Goal: Information Seeking & Learning: Learn about a topic

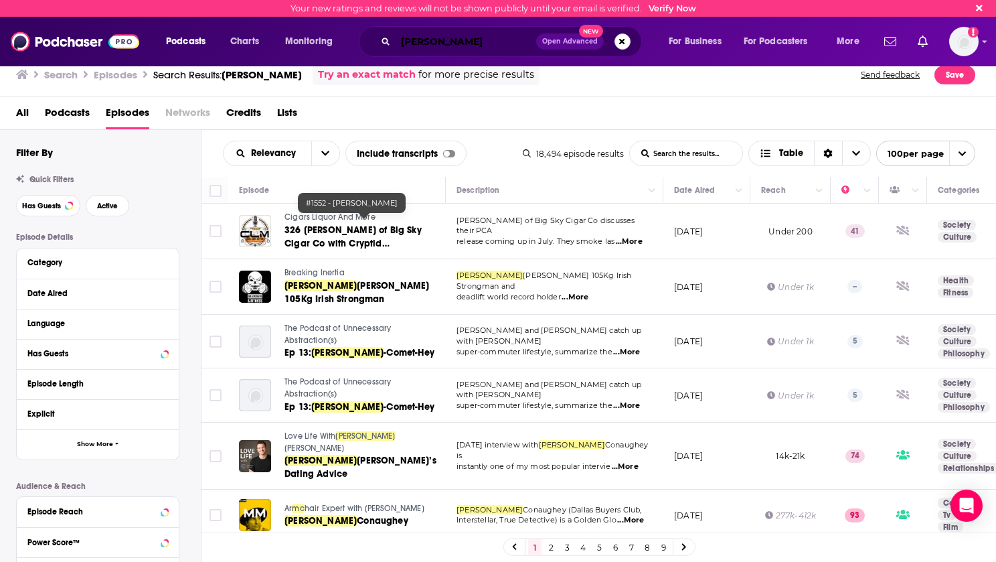
drag, startPoint x: 0, startPoint y: 0, endPoint x: 519, endPoint y: 39, distance: 520.8
click at [441, 39] on input "[PERSON_NAME]" at bounding box center [466, 41] width 141 height 21
click at [519, 39] on input "[PERSON_NAME]" at bounding box center [466, 41] width 141 height 21
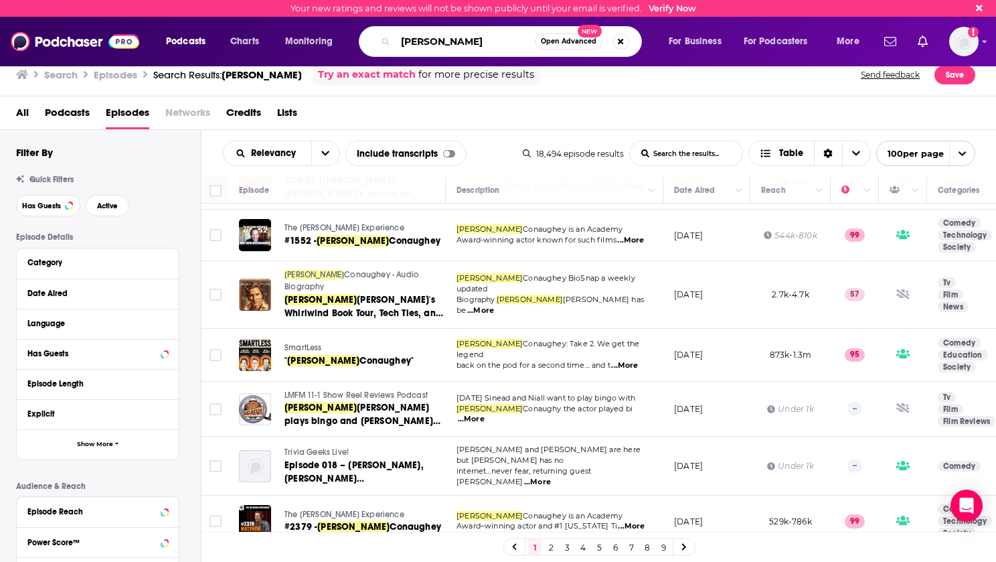
drag, startPoint x: 519, startPoint y: 39, endPoint x: 373, endPoint y: 50, distance: 146.3
click at [373, 50] on div "[PERSON_NAME] Open Advanced New" at bounding box center [500, 41] width 283 height 31
type input "stay free"
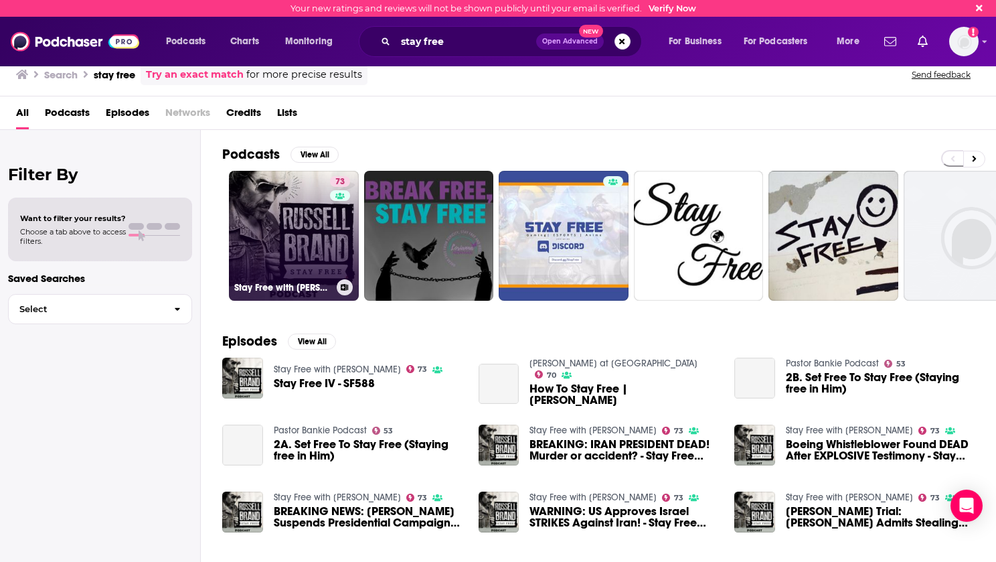
click at [289, 223] on link "73 Stay Free with [PERSON_NAME]" at bounding box center [294, 236] width 130 height 130
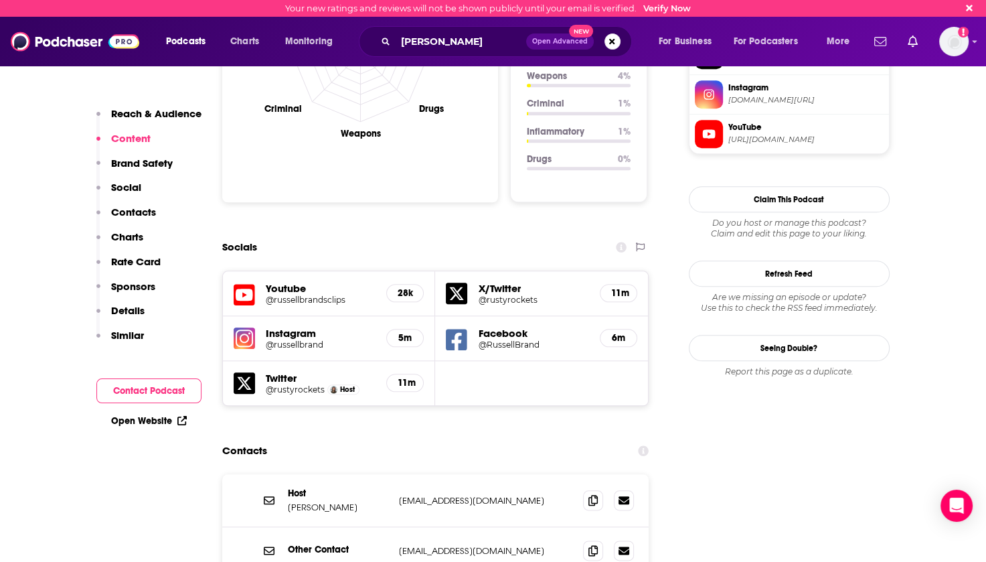
scroll to position [1740, 0]
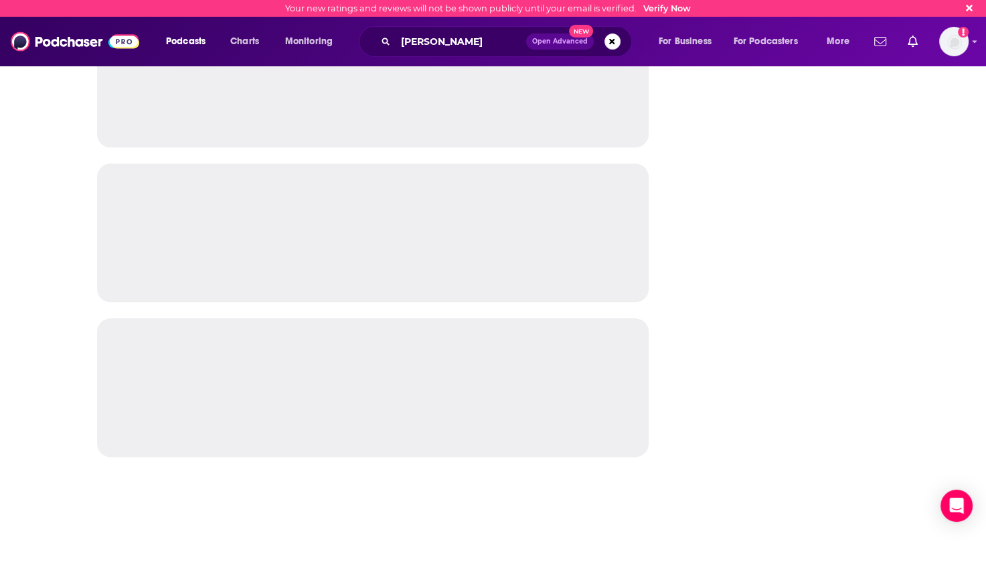
drag, startPoint x: 250, startPoint y: 260, endPoint x: 106, endPoint y: 262, distance: 143.9
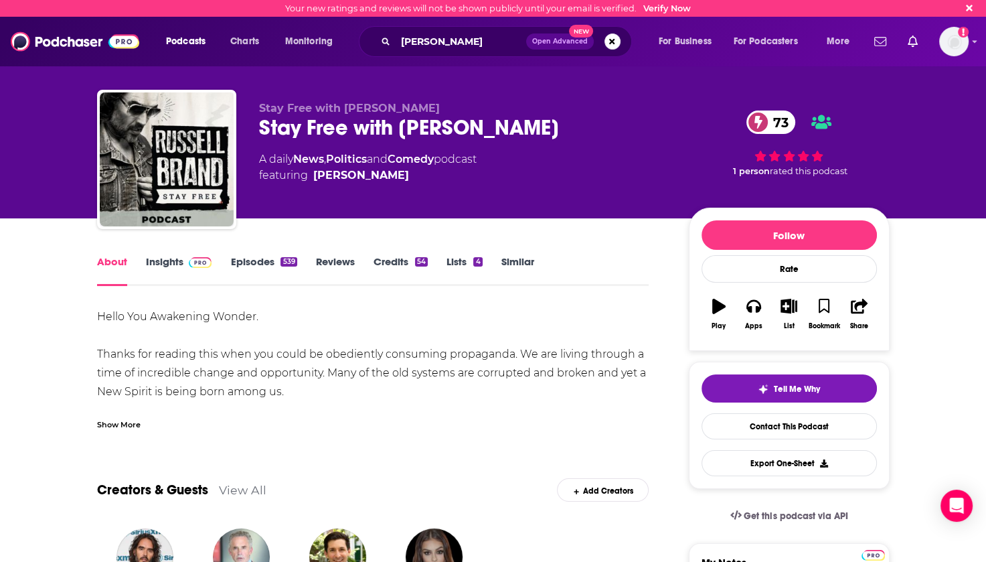
scroll to position [201, 0]
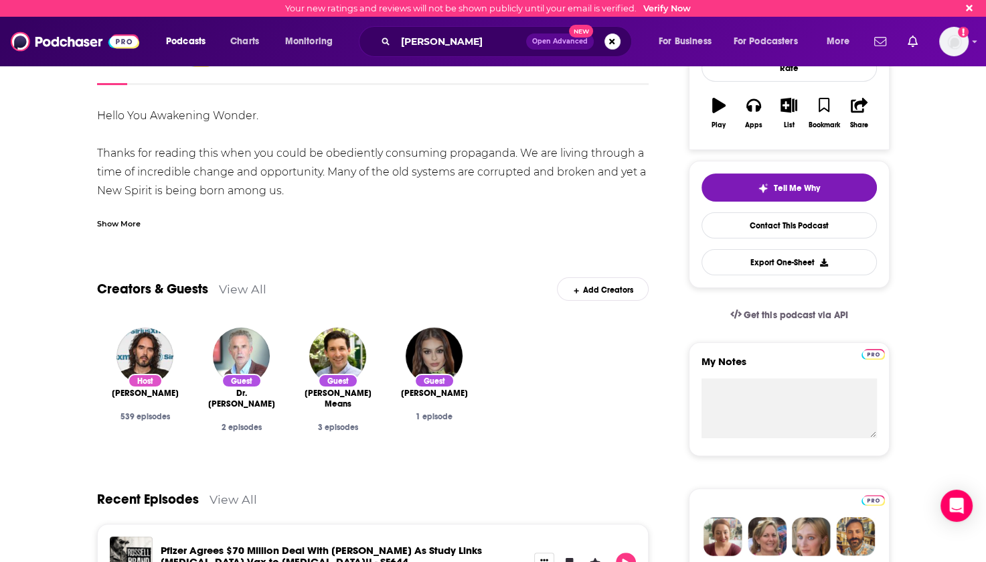
click at [244, 289] on link "View All" at bounding box center [243, 289] width 48 height 14
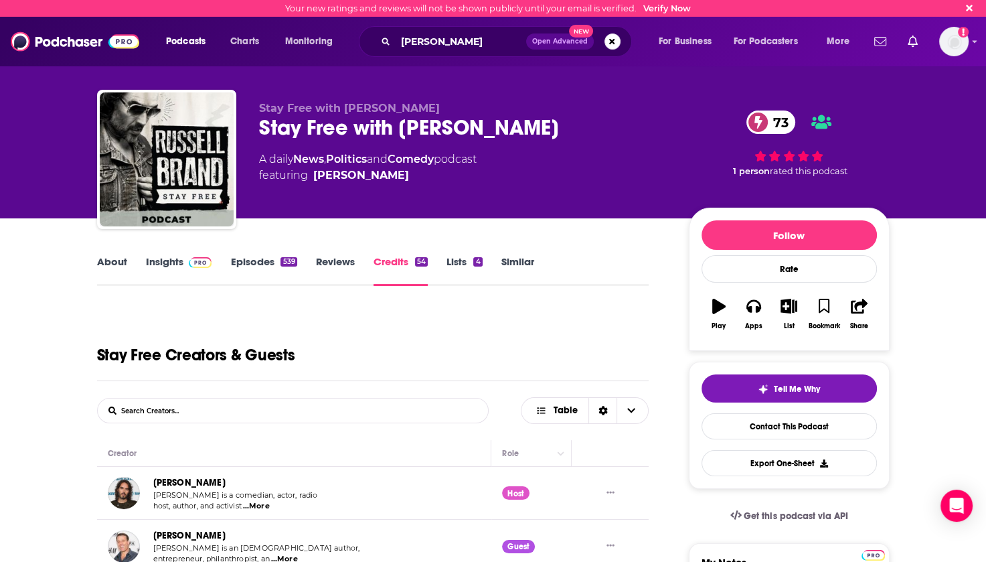
click at [252, 263] on link "Episodes 539" at bounding box center [263, 270] width 66 height 31
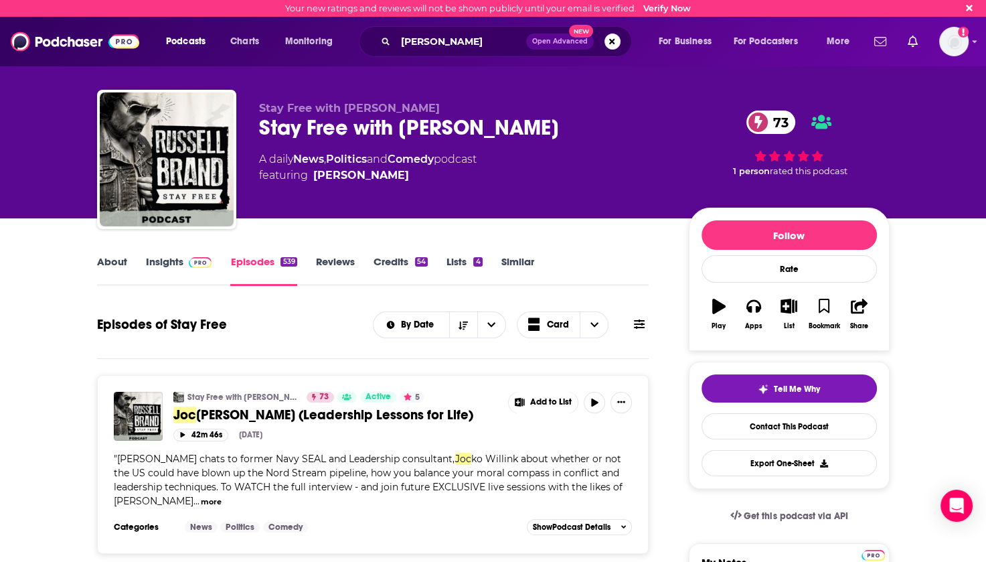
click at [644, 328] on button at bounding box center [639, 324] width 19 height 14
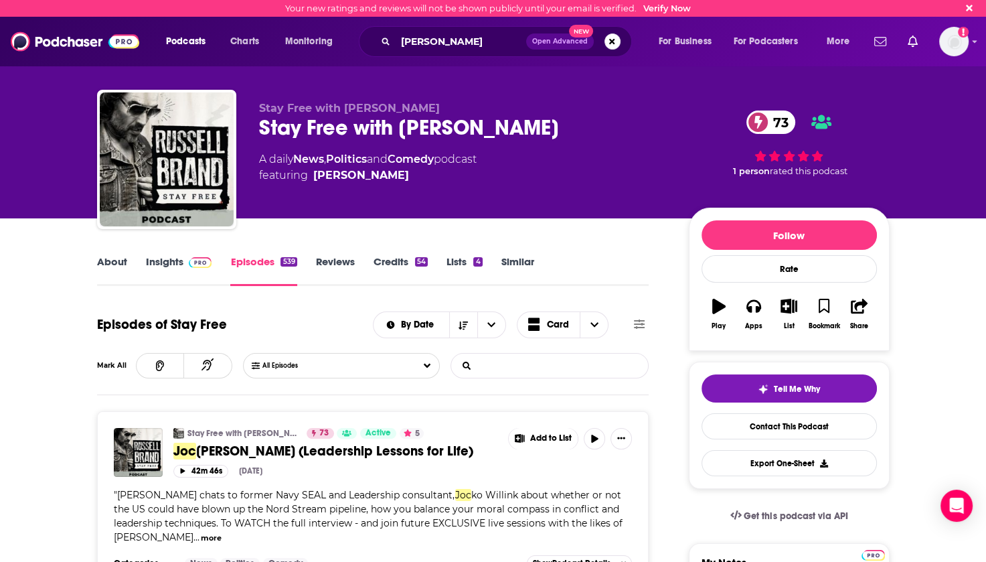
click at [541, 367] on input "List Search Input" at bounding box center [521, 365] width 140 height 24
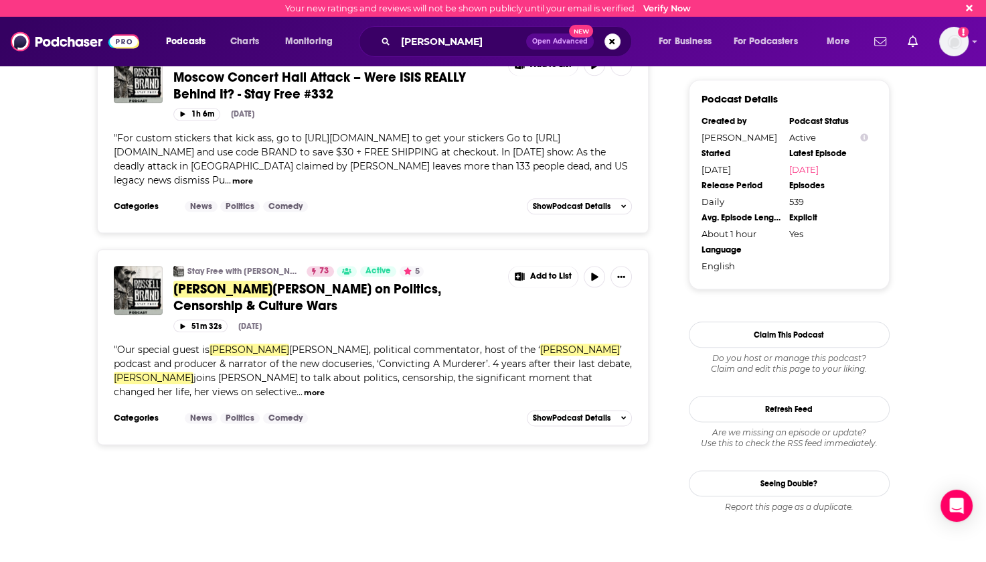
scroll to position [43, 0]
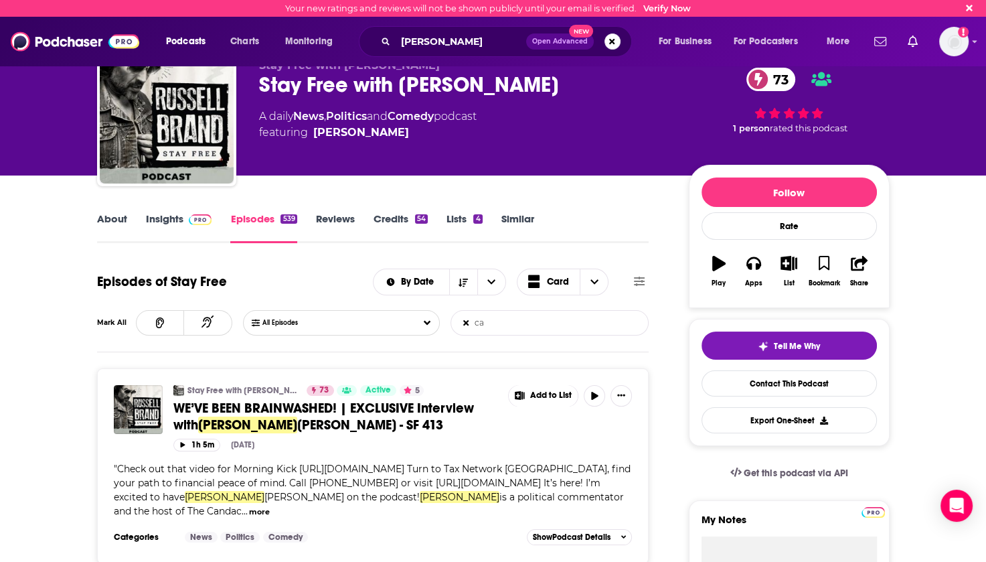
type input "c"
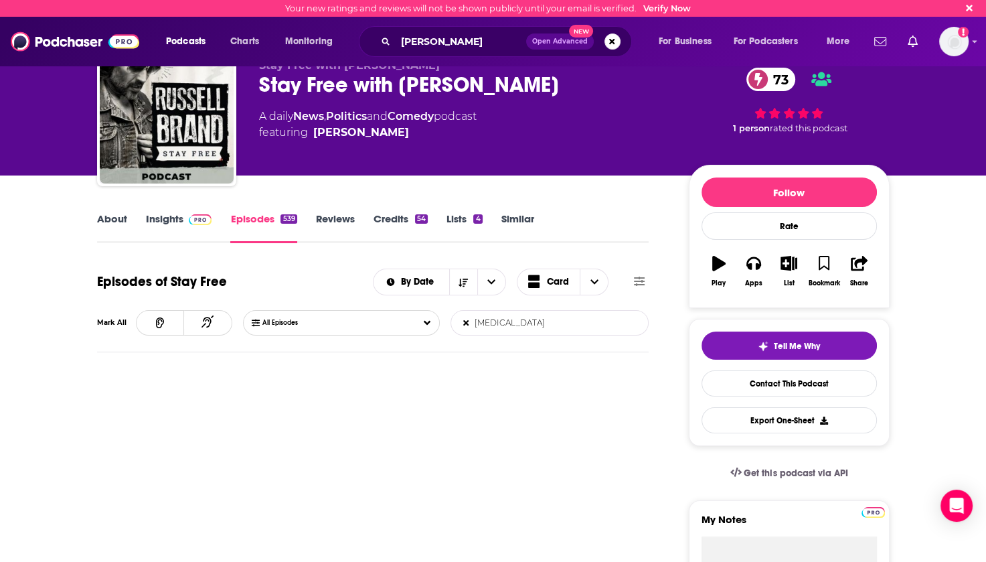
drag, startPoint x: 513, startPoint y: 321, endPoint x: 455, endPoint y: 329, distance: 58.8
click at [455, 329] on input "[MEDICAL_DATA]" at bounding box center [521, 323] width 140 height 24
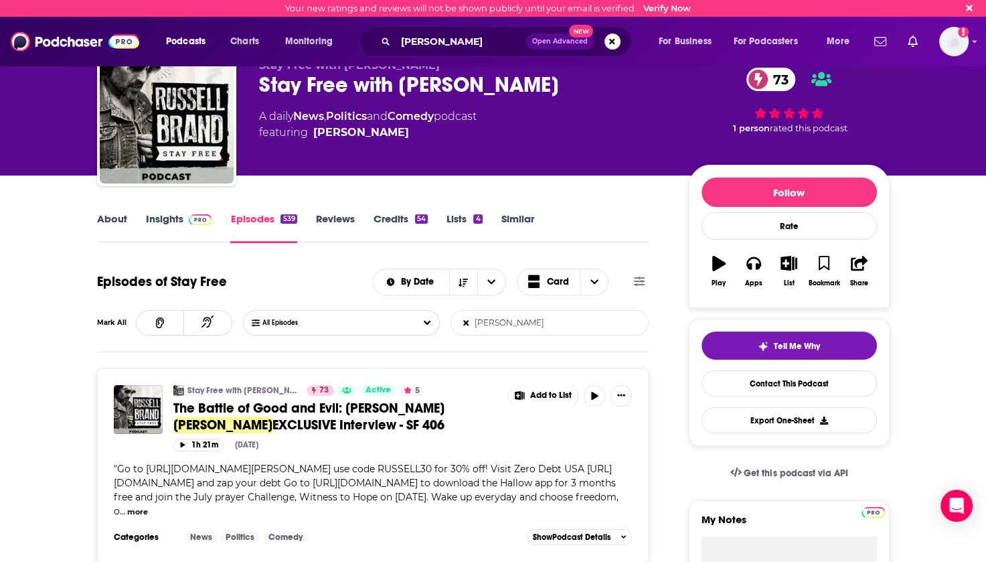
scroll to position [110, 0]
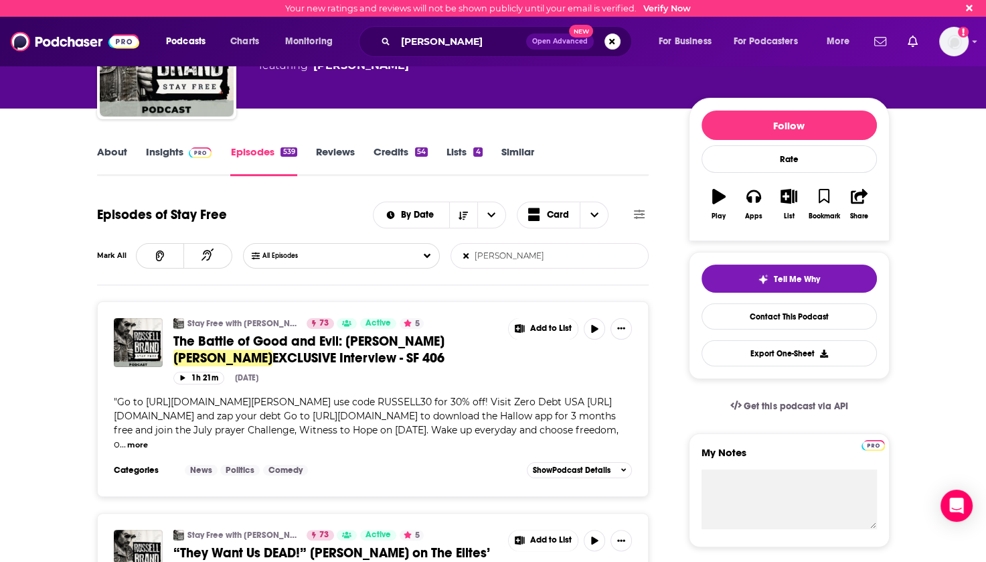
click at [148, 444] on button "more" at bounding box center [137, 444] width 21 height 11
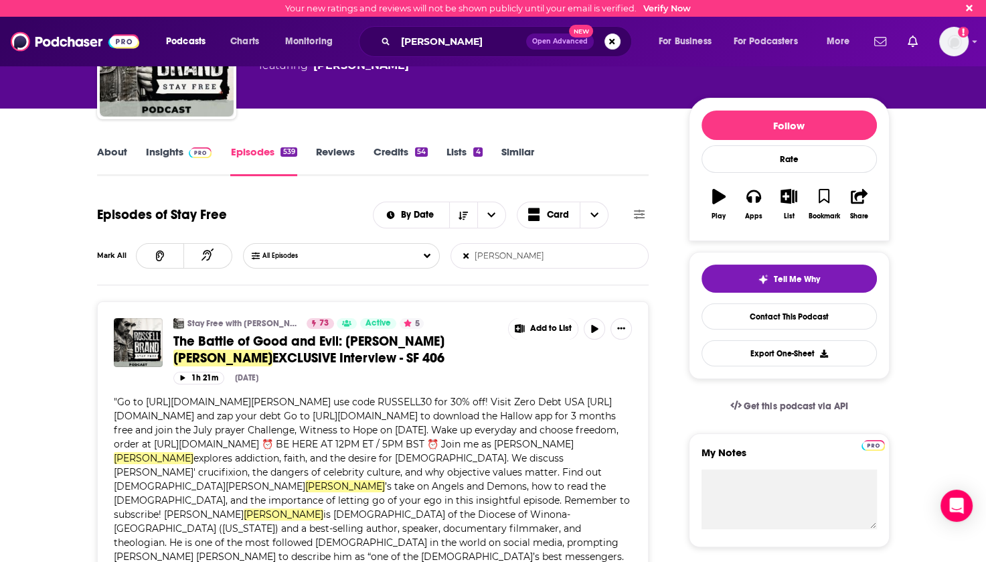
drag, startPoint x: 515, startPoint y: 256, endPoint x: 461, endPoint y: 260, distance: 53.6
click at [461, 260] on input "[PERSON_NAME]" at bounding box center [521, 256] width 140 height 24
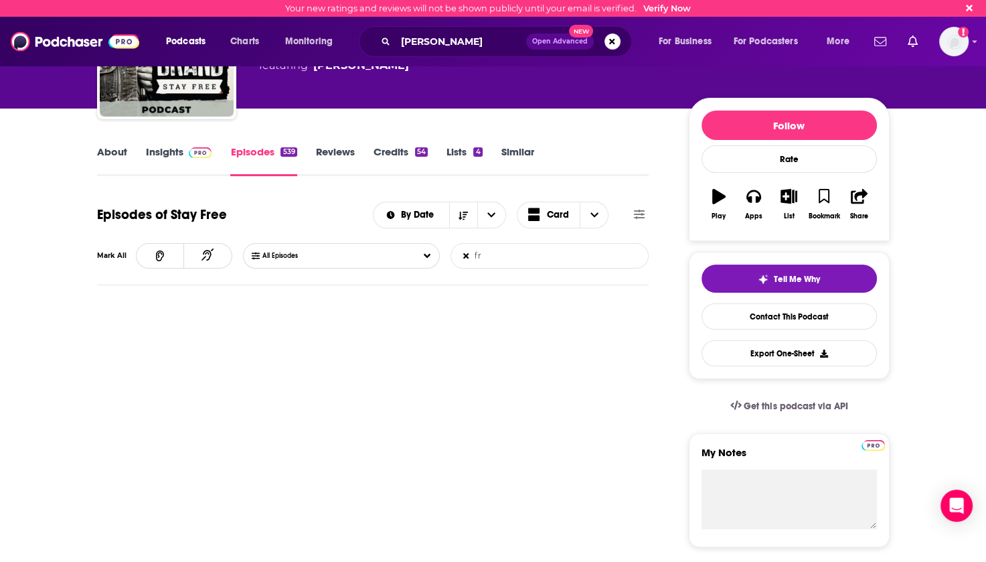
type input "f"
drag, startPoint x: 517, startPoint y: 256, endPoint x: 439, endPoint y: 262, distance: 77.9
click at [439, 262] on div "All Episodes knowe List Search Input Search Episodes..." at bounding box center [446, 255] width 406 height 25
drag, startPoint x: 464, startPoint y: 256, endPoint x: 447, endPoint y: 256, distance: 16.7
click at [447, 256] on div "All Episodes [PERSON_NAME] List Search Input Search Episodes..." at bounding box center [446, 255] width 406 height 25
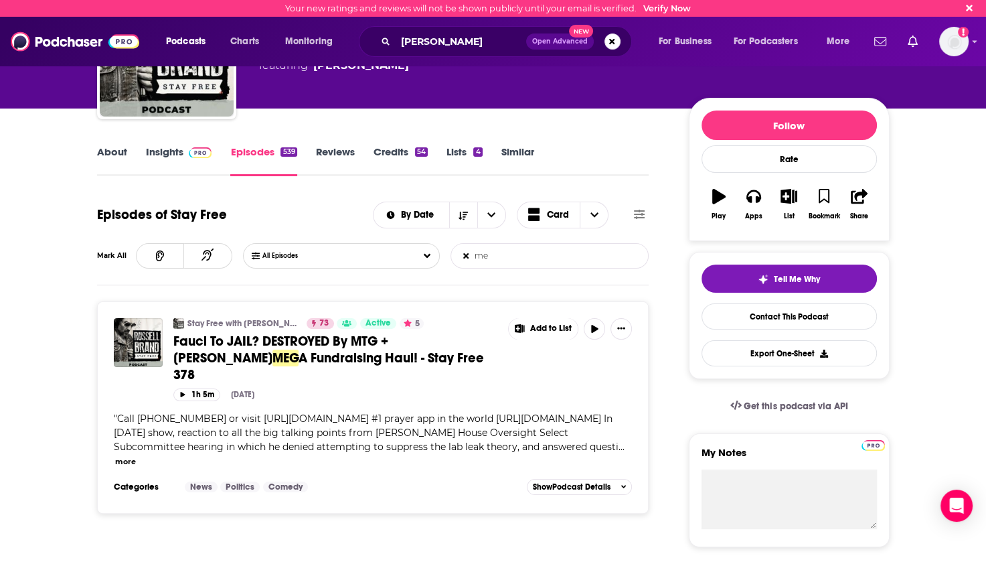
type input "m"
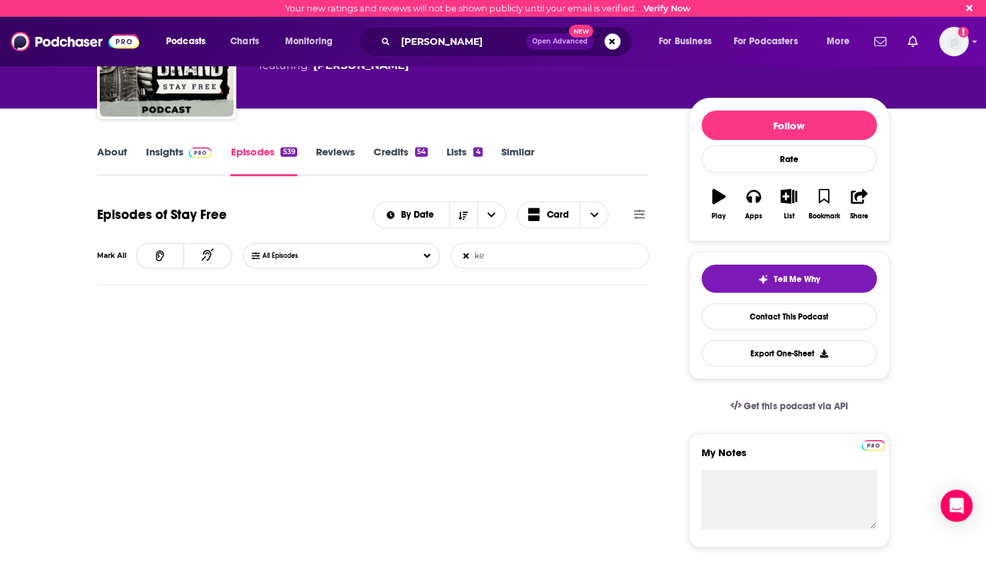
type input "k"
type input "l"
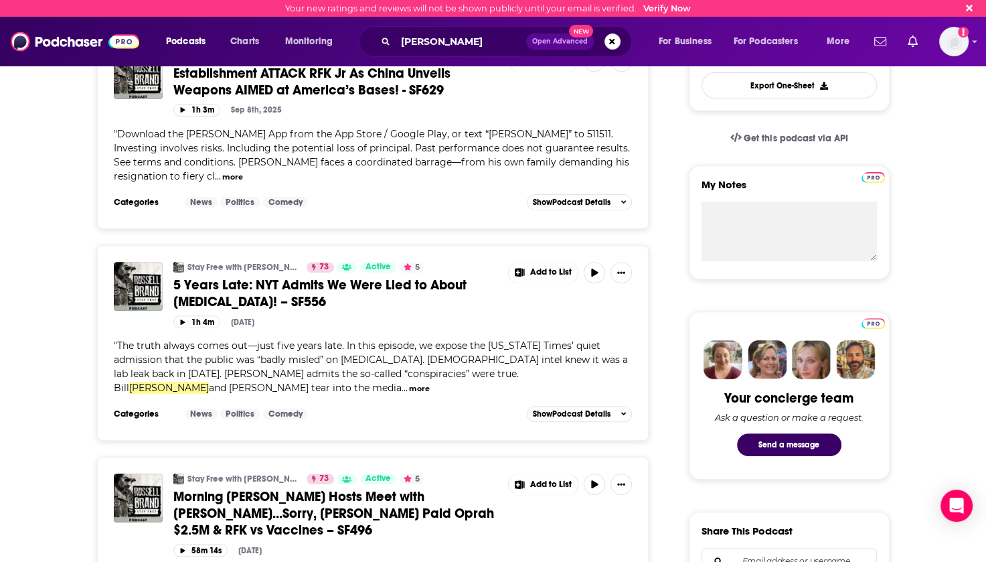
scroll to position [511, 0]
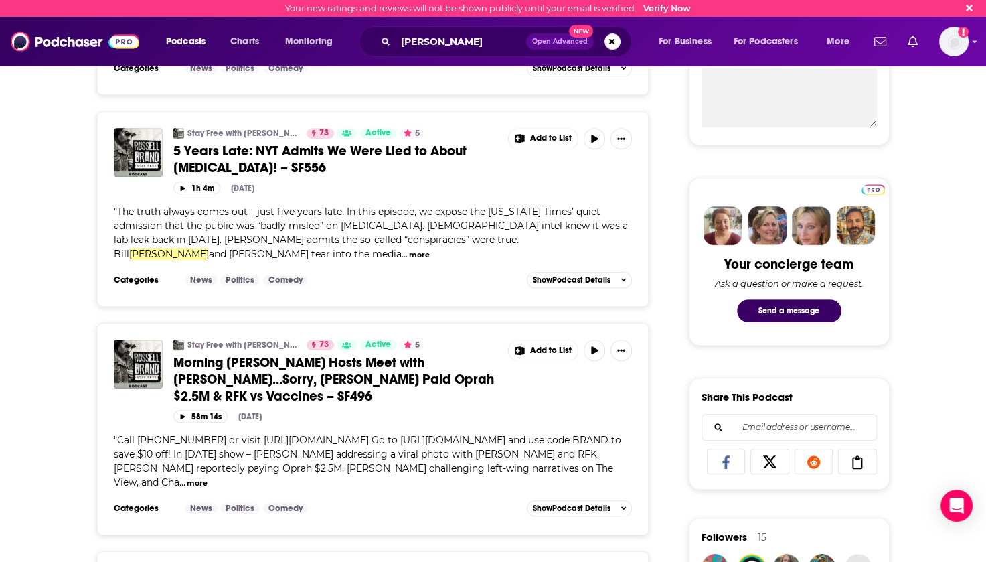
click at [409, 255] on button "more" at bounding box center [419, 254] width 21 height 11
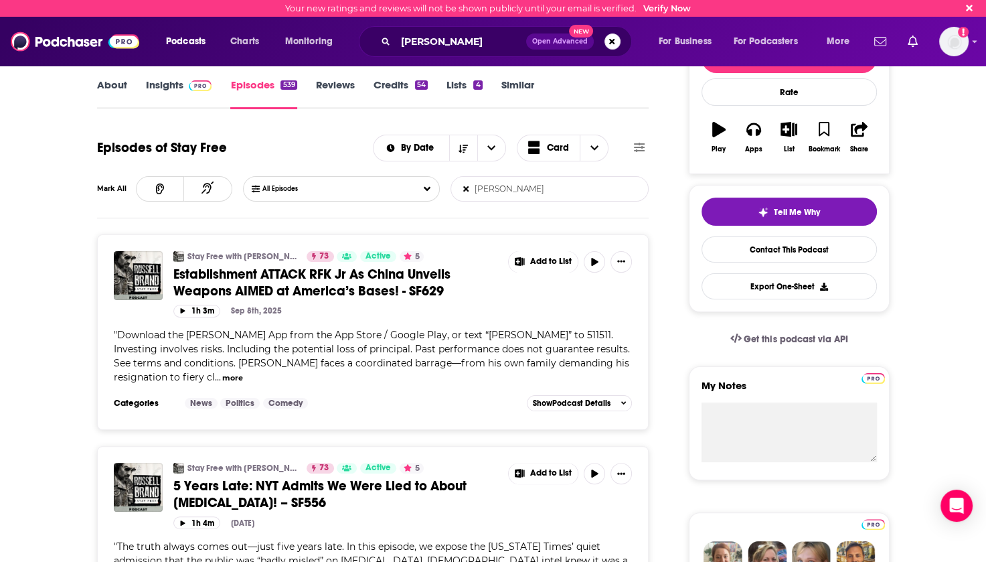
scroll to position [0, 0]
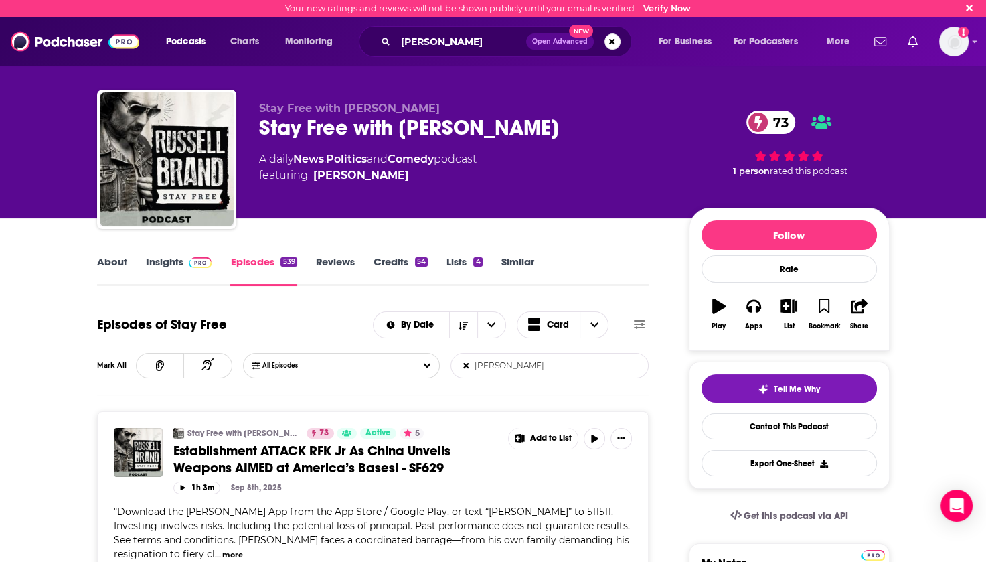
drag, startPoint x: 517, startPoint y: 371, endPoint x: 461, endPoint y: 374, distance: 56.3
click at [462, 374] on input "[PERSON_NAME]" at bounding box center [521, 365] width 140 height 24
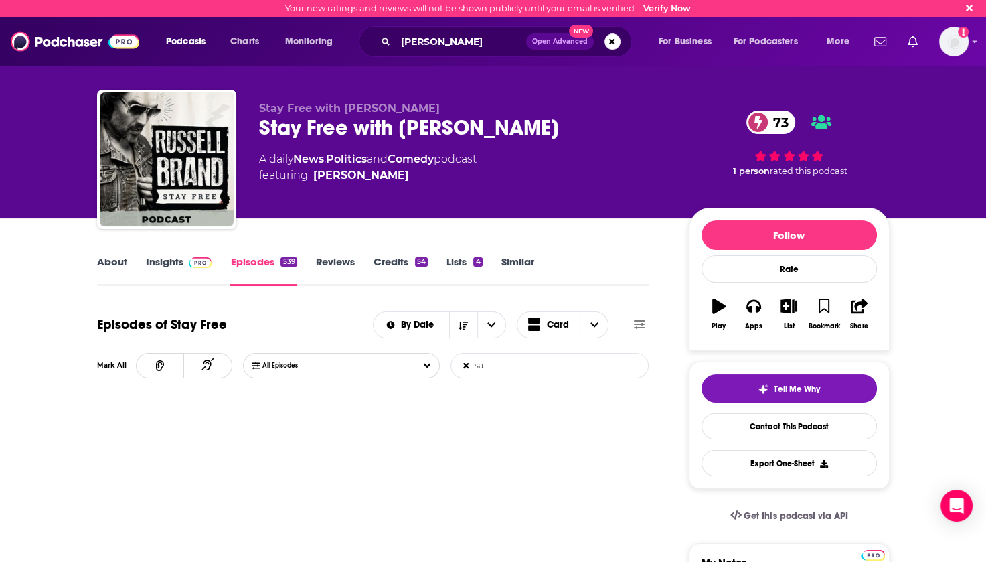
type input "s"
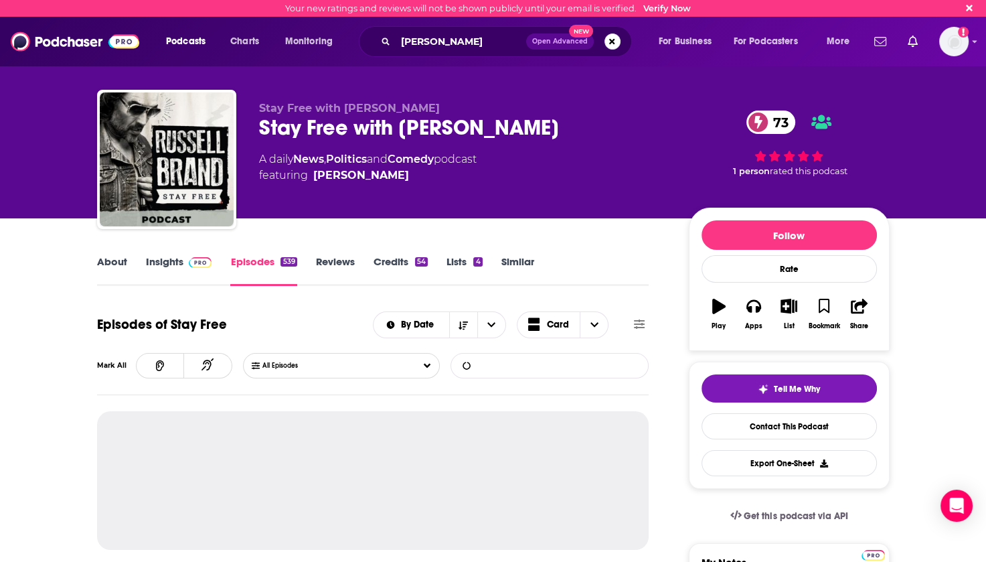
click at [253, 262] on link "Episodes 539" at bounding box center [263, 270] width 66 height 31
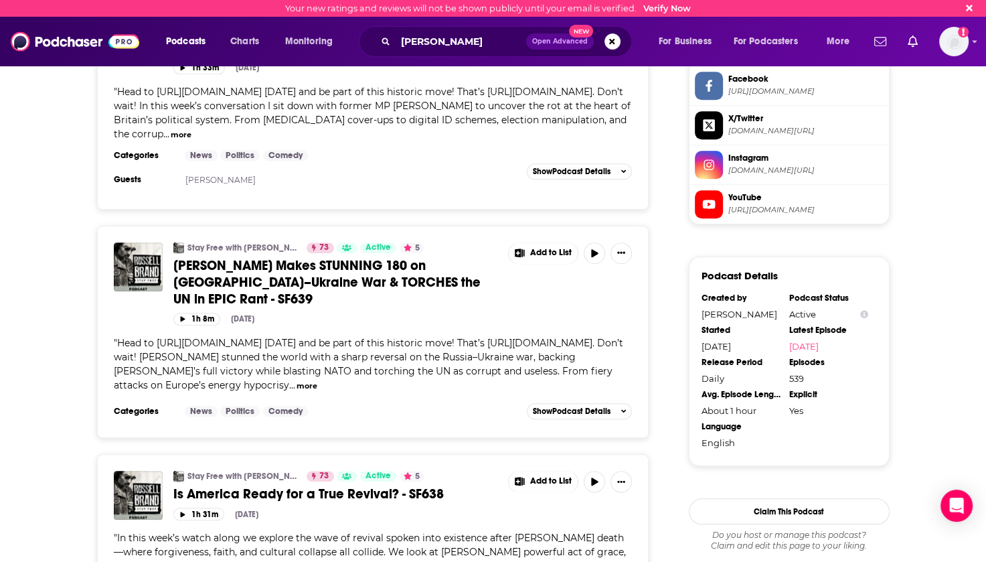
scroll to position [1405, 0]
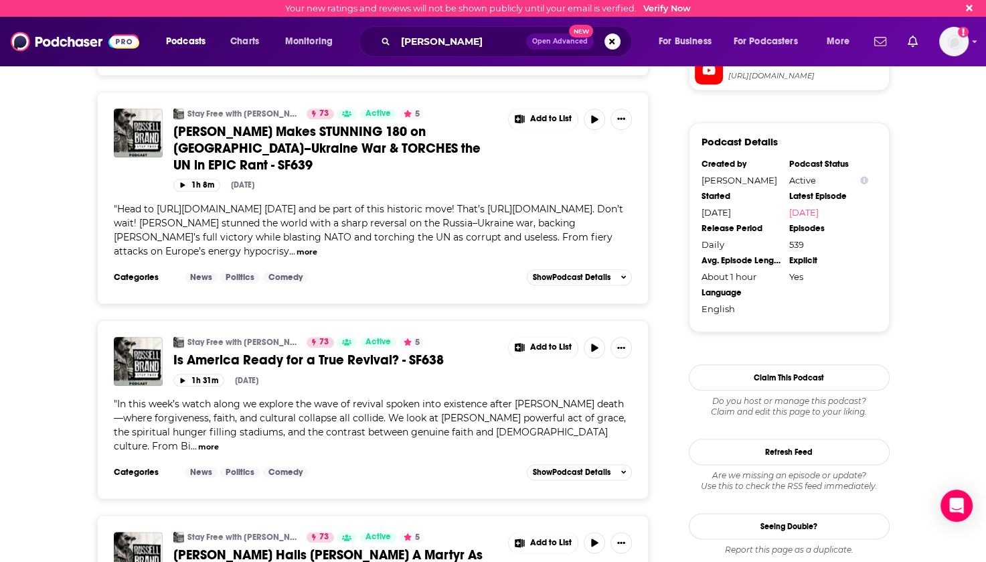
click at [219, 441] on button "more" at bounding box center [208, 446] width 21 height 11
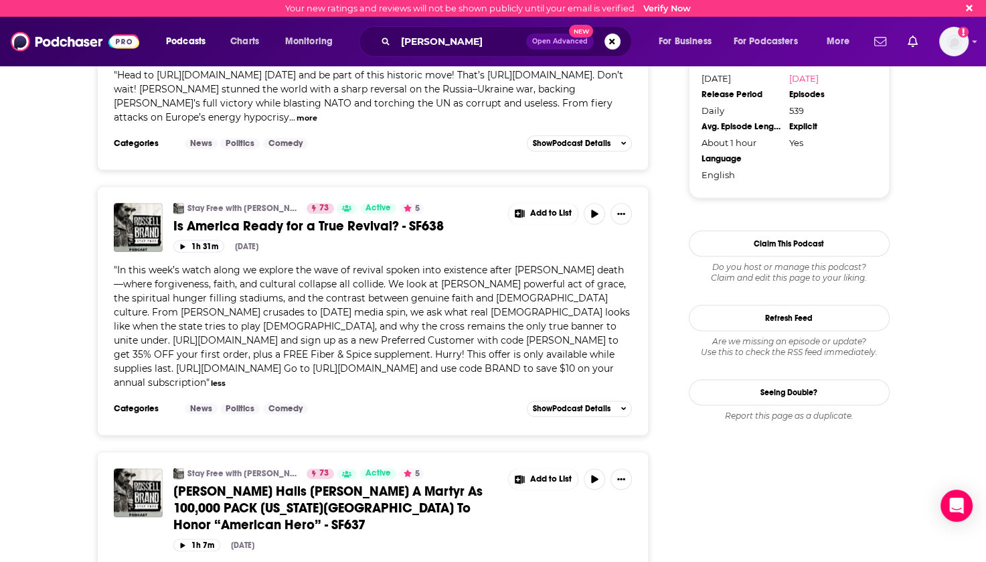
scroll to position [1673, 0]
